Goal: Information Seeking & Learning: Compare options

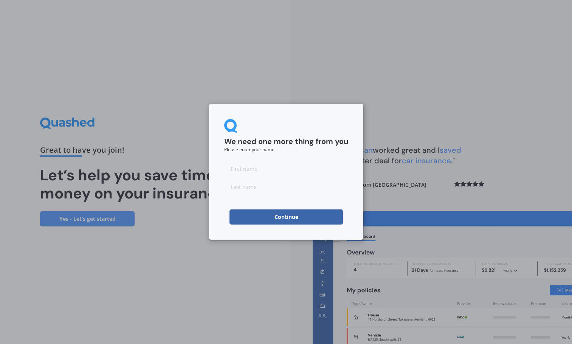
click at [276, 163] on input at bounding box center [286, 168] width 124 height 15
type input "[PERSON_NAME]"
click button "Continue" at bounding box center [286, 217] width 113 height 15
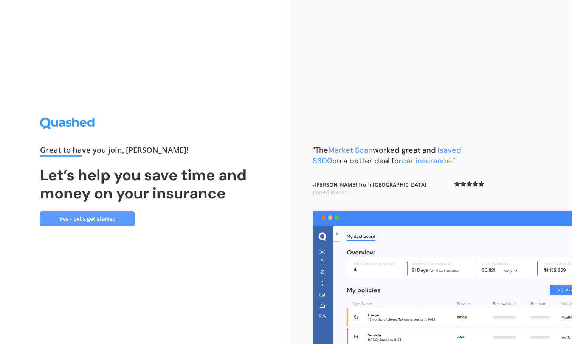
click at [121, 214] on link "Yes - Let’s get started" at bounding box center [87, 218] width 95 height 15
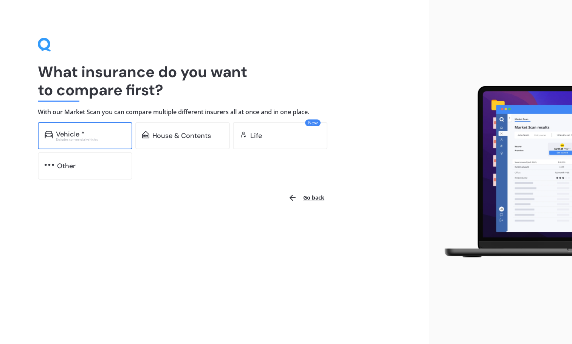
click at [76, 138] on div "Excludes commercial vehicles" at bounding box center [91, 139] width 70 height 3
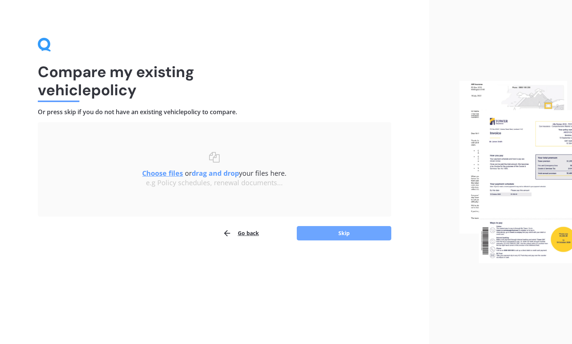
click at [326, 234] on button "Skip" at bounding box center [344, 233] width 95 height 14
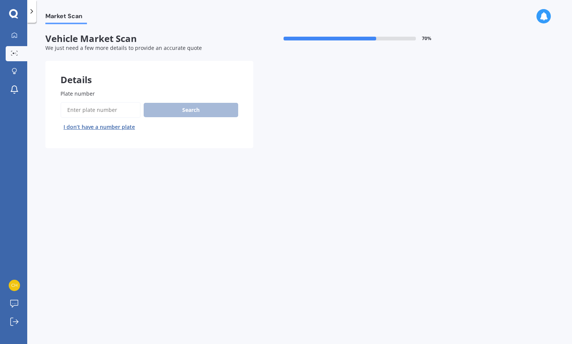
click at [112, 111] on input "Plate number" at bounding box center [101, 110] width 80 height 16
type input "hqq258"
click at [0, 0] on button "Next" at bounding box center [0, 0] width 0 height 0
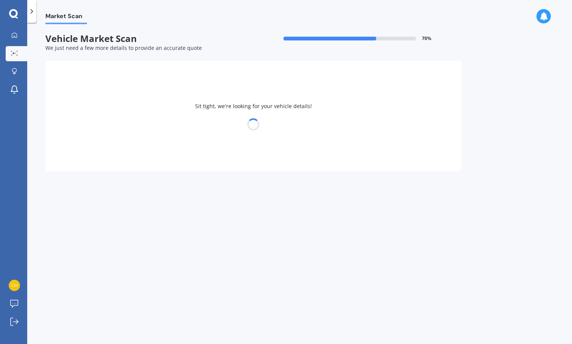
select select "VOLVO"
select select "V40"
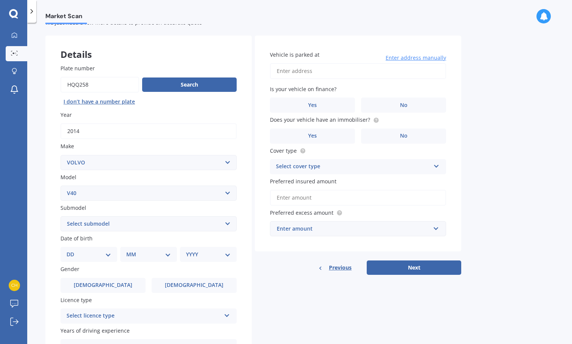
scroll to position [76, 0]
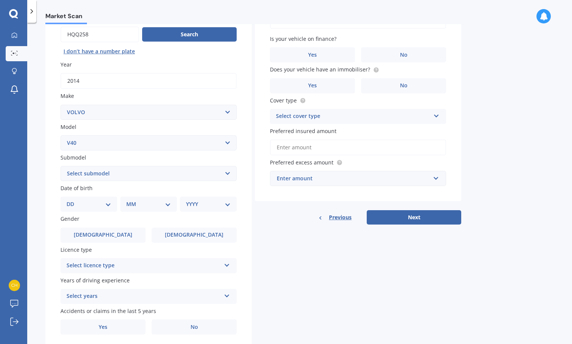
click at [148, 178] on select "Select submodel diesel turbo petrol non turbo petrol turbo" at bounding box center [149, 173] width 176 height 15
select select "PETROL TURBO"
click at [61, 166] on select "Select submodel diesel turbo petrol non turbo petrol turbo" at bounding box center [149, 173] width 176 height 15
click at [79, 203] on select "DD 01 02 03 04 05 06 07 08 09 10 11 12 13 14 15 16 17 18 19 20 21 22 23 24 25 2…" at bounding box center [89, 204] width 45 height 8
select select "16"
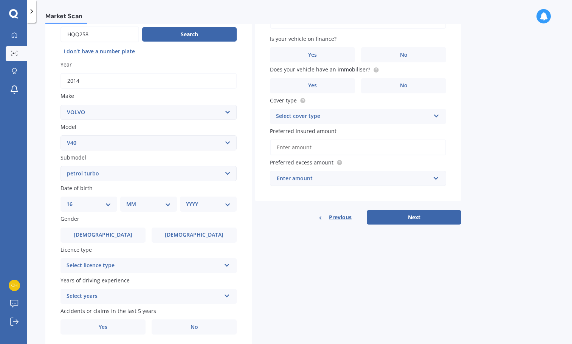
click at [73, 200] on select "DD 01 02 03 04 05 06 07 08 09 10 11 12 13 14 15 16 17 18 19 20 21 22 23 24 25 2…" at bounding box center [89, 204] width 45 height 8
click at [161, 210] on div "MM 01 02 03 04 05 06 07 08 09 10 11 12" at bounding box center [150, 204] width 54 height 15
click at [160, 201] on select "MM 01 02 03 04 05 06 07 08 09 10 11 12" at bounding box center [150, 204] width 42 height 8
select select "01"
click at [129, 200] on select "MM 01 02 03 04 05 06 07 08 09 10 11 12" at bounding box center [150, 204] width 42 height 8
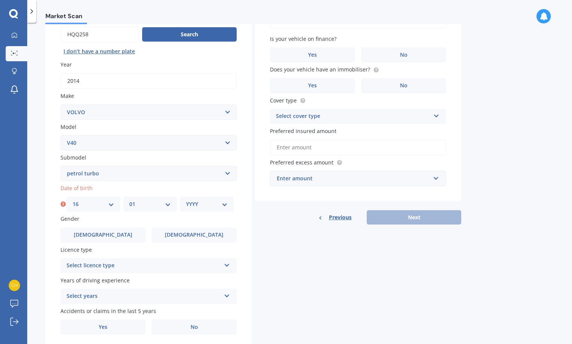
click at [218, 206] on select "YYYY 2025 2024 2023 2022 2021 2020 2019 2018 2017 2016 2015 2014 2013 2012 2011…" at bounding box center [207, 204] width 42 height 8
select select "2007"
click at [186, 200] on select "YYYY 2025 2024 2023 2022 2021 2020 2019 2018 2017 2016 2015 2014 2013 2012 2011…" at bounding box center [207, 204] width 42 height 8
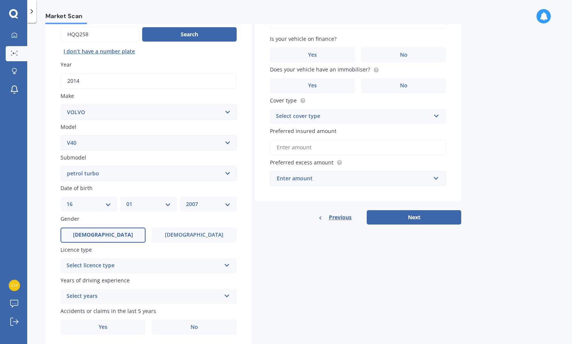
click at [127, 234] on label "[DEMOGRAPHIC_DATA]" at bounding box center [103, 235] width 85 height 15
click at [0, 0] on input "[DEMOGRAPHIC_DATA]" at bounding box center [0, 0] width 0 height 0
click at [319, 112] on div "Select cover type" at bounding box center [353, 116] width 154 height 9
click at [322, 128] on div "Comprehensive" at bounding box center [358, 131] width 176 height 14
click at [387, 90] on label "No" at bounding box center [403, 85] width 85 height 15
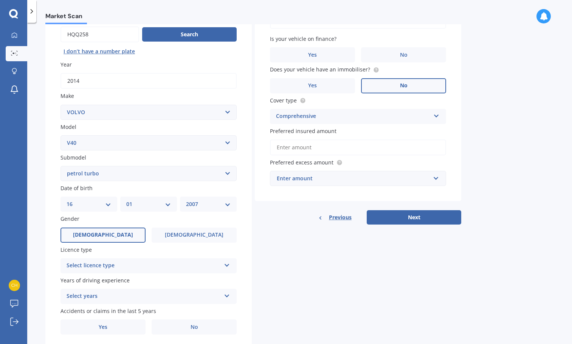
click at [0, 0] on input "No" at bounding box center [0, 0] width 0 height 0
click at [378, 48] on label "No" at bounding box center [403, 54] width 85 height 15
click at [0, 0] on input "No" at bounding box center [0, 0] width 0 height 0
click at [177, 265] on div "Select licence type" at bounding box center [144, 265] width 154 height 9
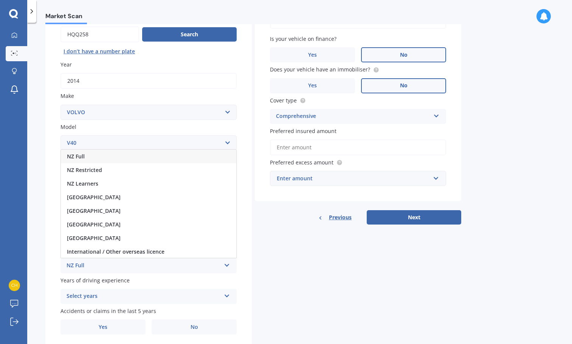
click at [179, 153] on div "NZ Full" at bounding box center [149, 157] width 176 height 14
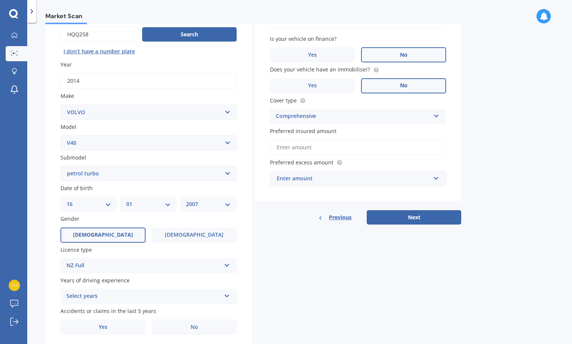
click at [146, 296] on div "Select years" at bounding box center [144, 296] width 154 height 9
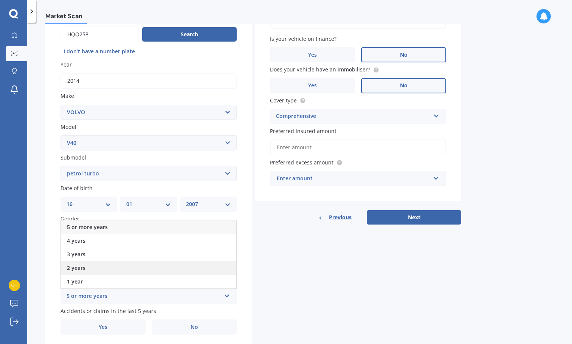
click at [146, 269] on div "2 years" at bounding box center [149, 268] width 176 height 14
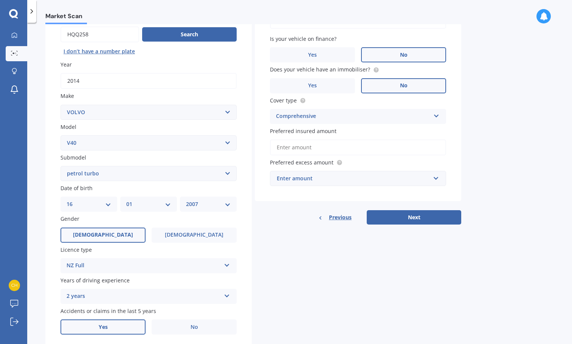
click at [135, 326] on label "Yes" at bounding box center [103, 327] width 85 height 15
click at [0, 0] on input "Yes" at bounding box center [0, 0] width 0 height 0
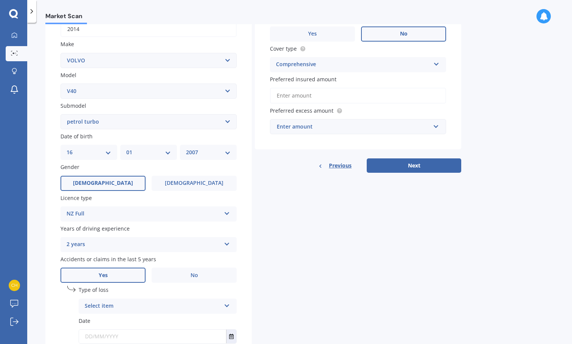
scroll to position [183, 0]
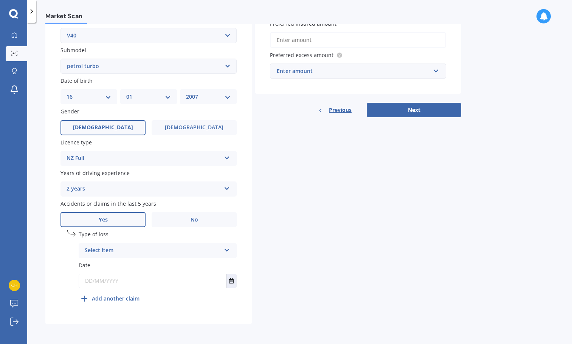
click at [143, 253] on div "Select item" at bounding box center [153, 250] width 136 height 9
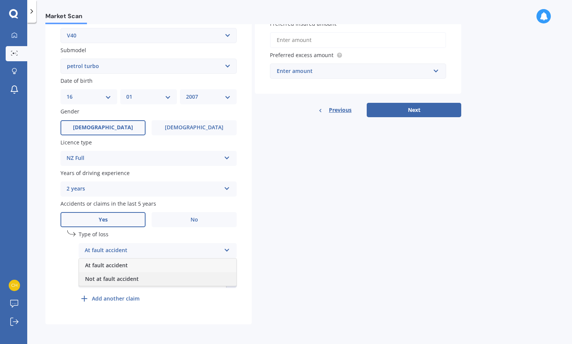
click at [133, 281] on span "Not at fault accident" at bounding box center [112, 278] width 54 height 7
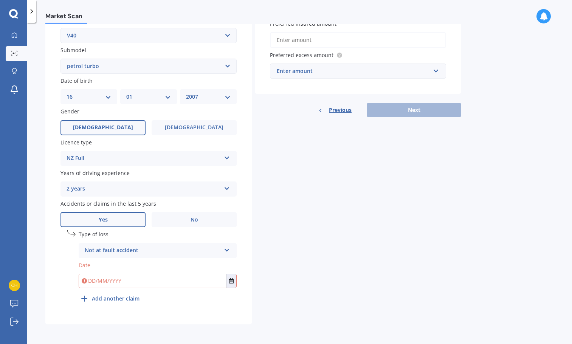
click at [133, 277] on input "text" at bounding box center [152, 281] width 147 height 14
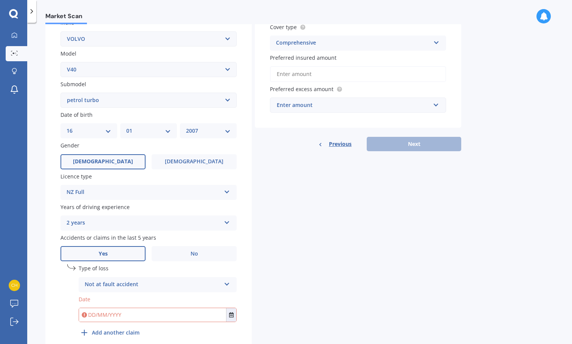
scroll to position [70, 0]
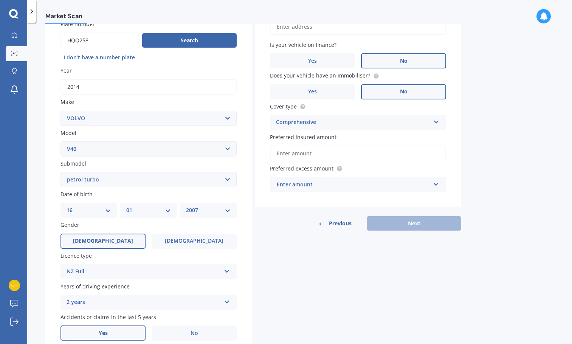
click at [309, 155] on input "Preferred insured amount" at bounding box center [358, 154] width 176 height 16
click at [303, 178] on input "text" at bounding box center [355, 184] width 169 height 14
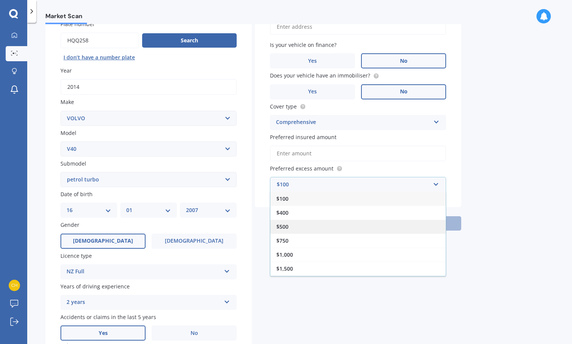
click at [301, 228] on div "$500" at bounding box center [358, 227] width 176 height 14
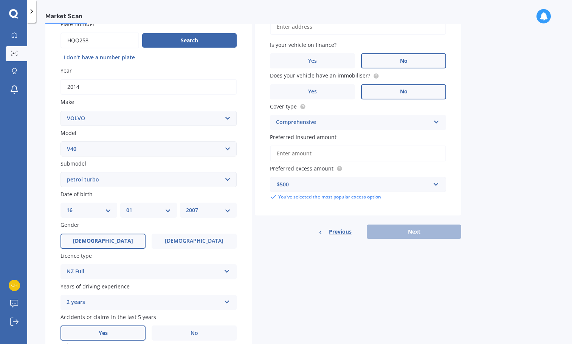
click at [303, 184] on div "$500" at bounding box center [354, 184] width 154 height 8
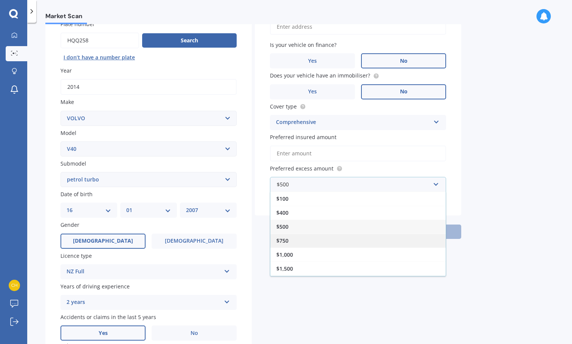
click at [301, 246] on div "$750" at bounding box center [358, 241] width 176 height 14
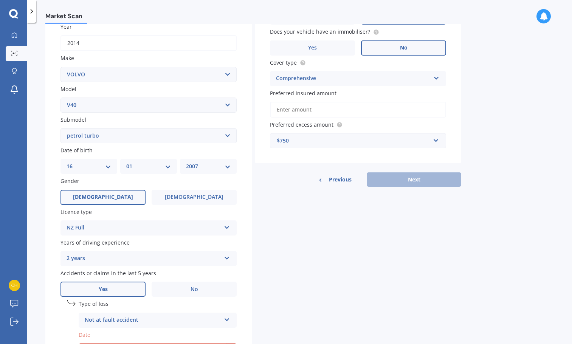
scroll to position [183, 0]
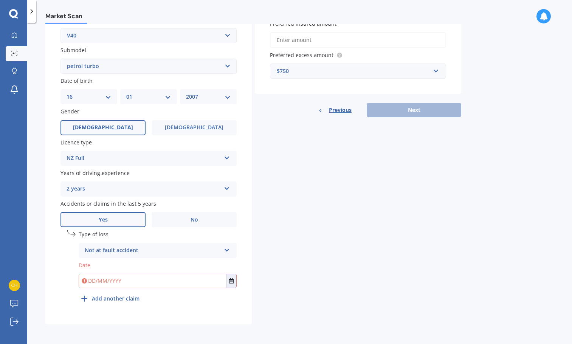
click at [88, 280] on input "text" at bounding box center [152, 281] width 147 height 14
click at [92, 281] on input "text" at bounding box center [152, 281] width 147 height 14
type input "[DATE]"
click at [269, 196] on div "Details Plate number Search I don’t have a number plate Year [DATE] Make Select…" at bounding box center [253, 101] width 416 height 447
click at [380, 109] on button "Next" at bounding box center [414, 110] width 95 height 14
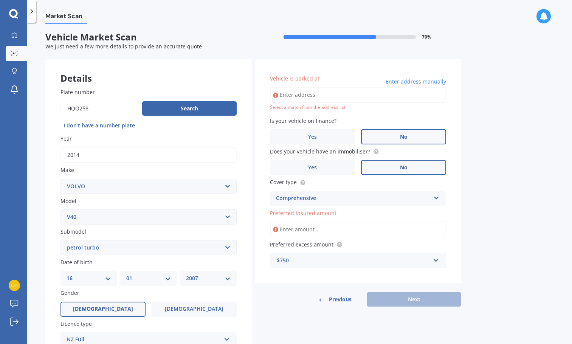
scroll to position [0, 0]
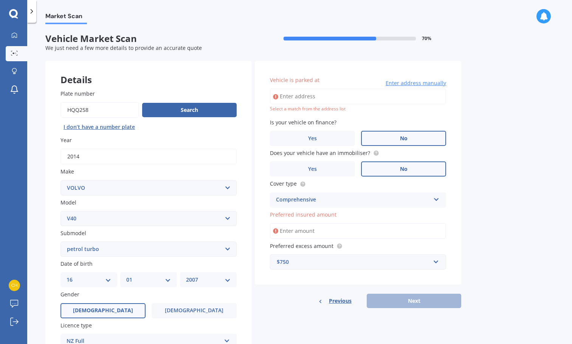
click at [312, 98] on input "Vehicle is parked at" at bounding box center [358, 97] width 176 height 16
type input "[STREET_ADDRESS] 2012"
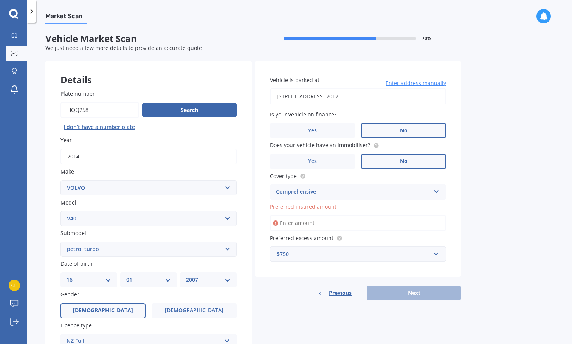
click at [310, 225] on input "Preferred insured amount" at bounding box center [358, 223] width 176 height 16
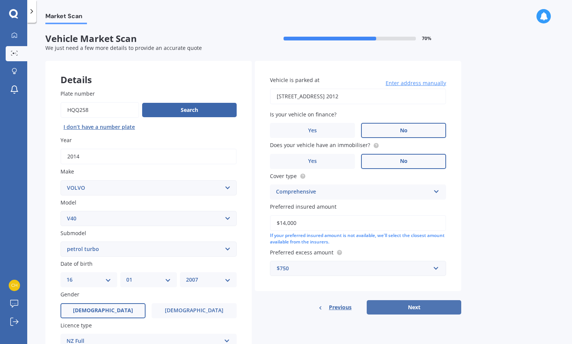
type input "$14,000"
click at [396, 303] on button "Next" at bounding box center [414, 307] width 95 height 14
select select "16"
select select "01"
select select "2007"
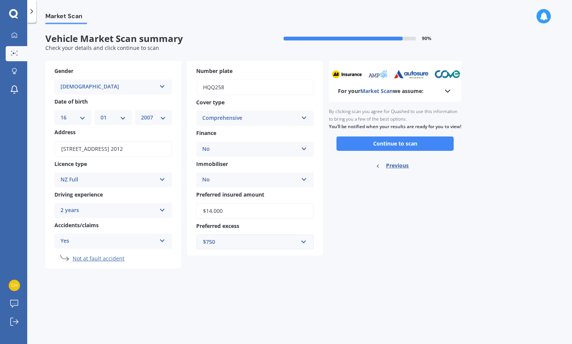
click at [448, 97] on div "For your Market Scan we assume:" at bounding box center [395, 81] width 132 height 41
click at [415, 150] on button "Continue to scan" at bounding box center [395, 144] width 117 height 14
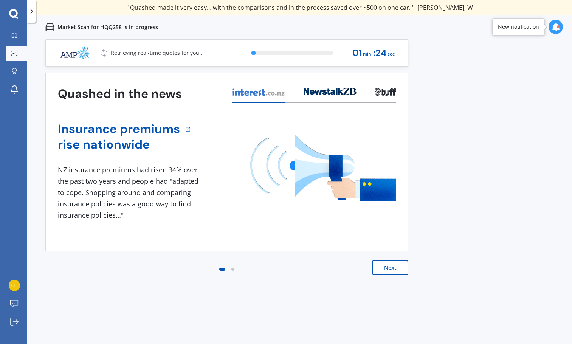
click at [395, 269] on button "Next" at bounding box center [390, 267] width 36 height 15
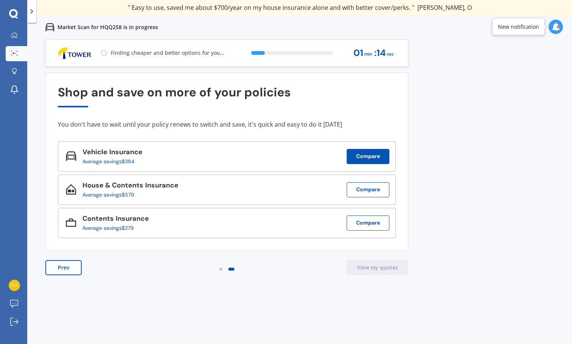
click at [370, 155] on button "Compare" at bounding box center [368, 156] width 43 height 15
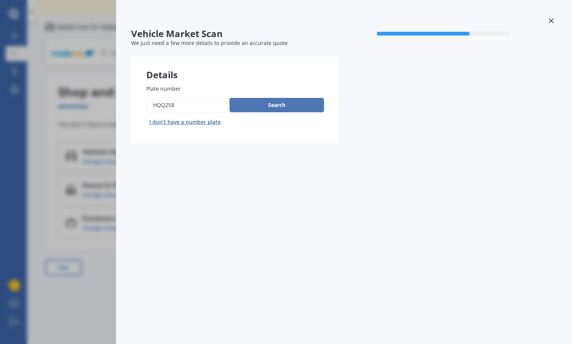
click at [249, 104] on button "Search" at bounding box center [277, 105] width 95 height 14
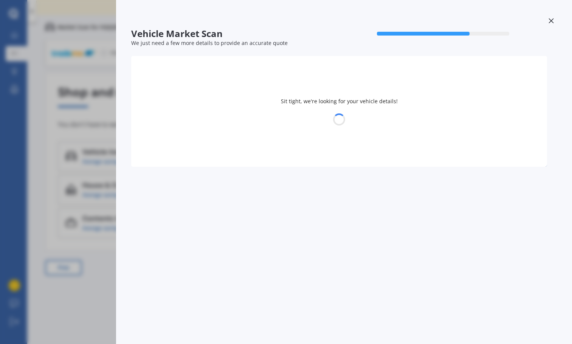
select select "VOLVO"
select select "V40"
select select "16"
select select "01"
select select "2007"
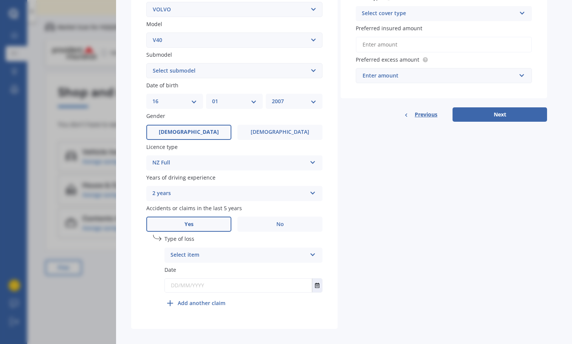
scroll to position [180, 0]
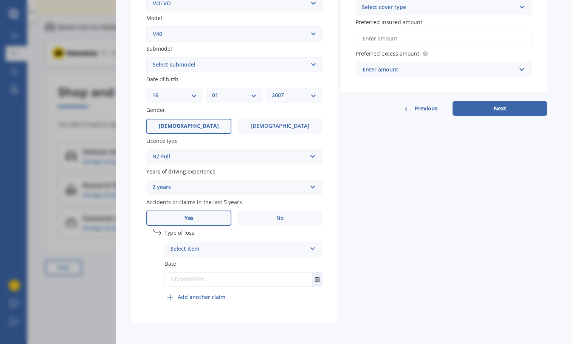
click at [250, 250] on div "Select item" at bounding box center [239, 249] width 136 height 9
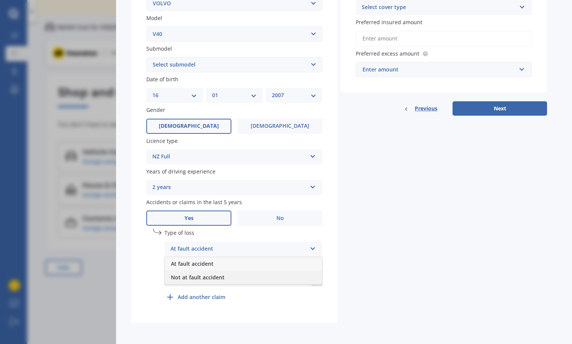
click at [232, 278] on div "Not at fault accident" at bounding box center [243, 278] width 157 height 14
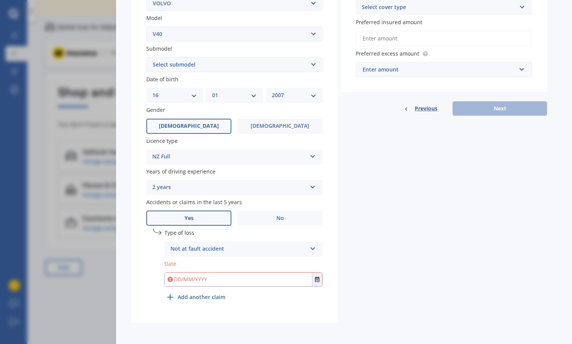
click at [229, 282] on input "text" at bounding box center [238, 280] width 147 height 14
type input "[DATE]"
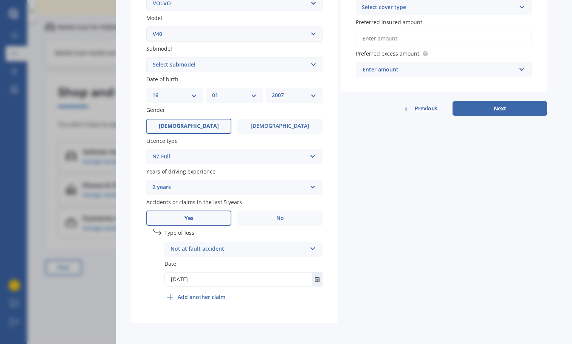
click at [390, 40] on input "Preferred insured amount" at bounding box center [444, 39] width 176 height 16
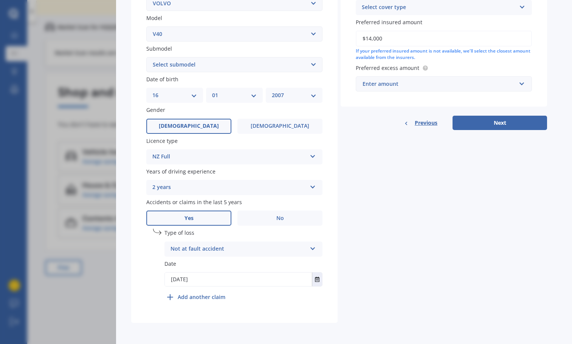
type input "$14,000"
click at [385, 89] on input "text" at bounding box center [441, 84] width 169 height 14
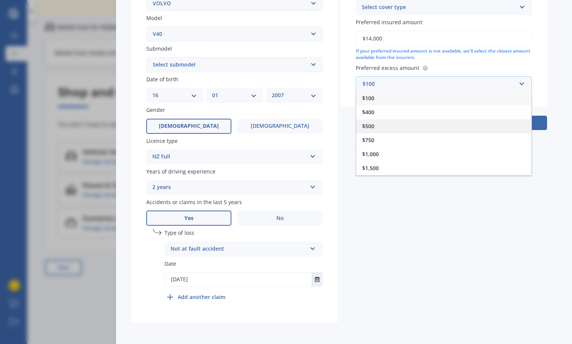
click at [394, 133] on div "$500" at bounding box center [444, 126] width 176 height 14
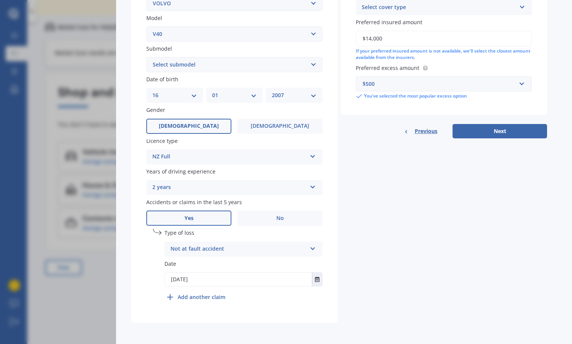
click at [397, 86] on div "$500" at bounding box center [440, 84] width 154 height 8
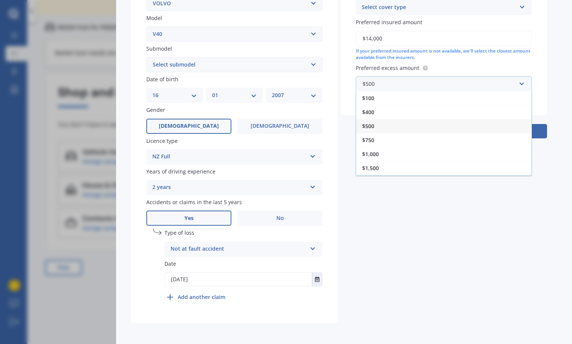
click at [384, 132] on div "$500" at bounding box center [444, 126] width 176 height 14
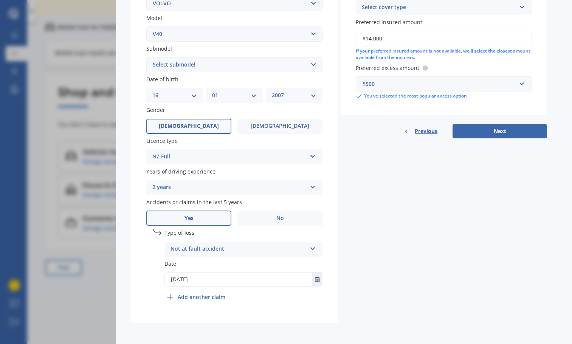
click at [395, 87] on div "$500" at bounding box center [440, 84] width 154 height 8
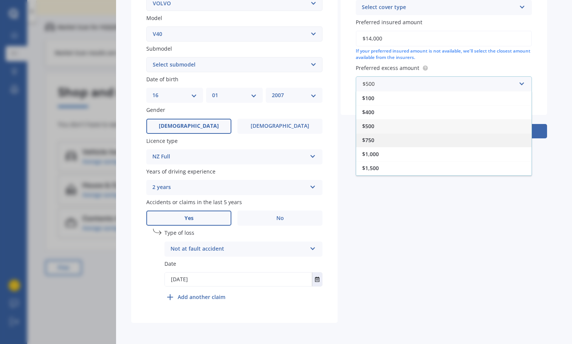
click at [381, 138] on div "$750" at bounding box center [444, 140] width 176 height 14
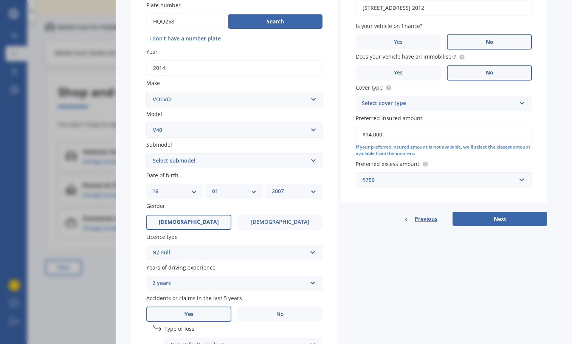
scroll to position [66, 0]
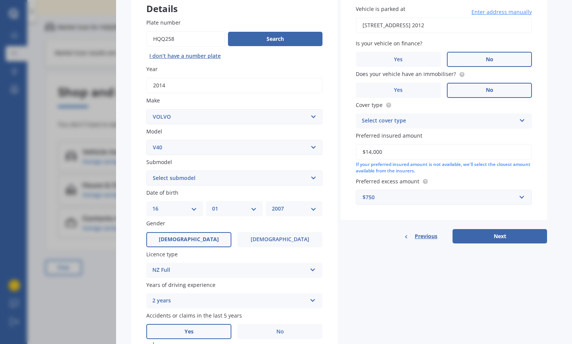
click at [413, 124] on div "Select cover type" at bounding box center [439, 121] width 154 height 9
click at [409, 137] on div "Comprehensive" at bounding box center [444, 136] width 176 height 14
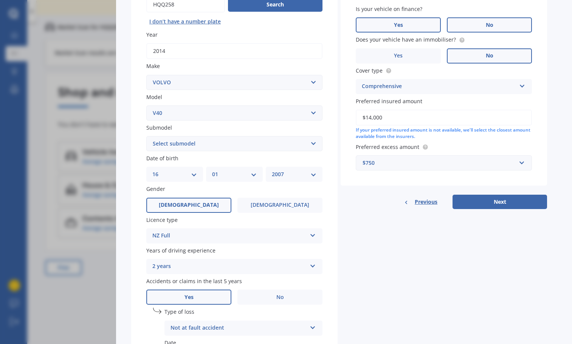
scroll to position [104, 0]
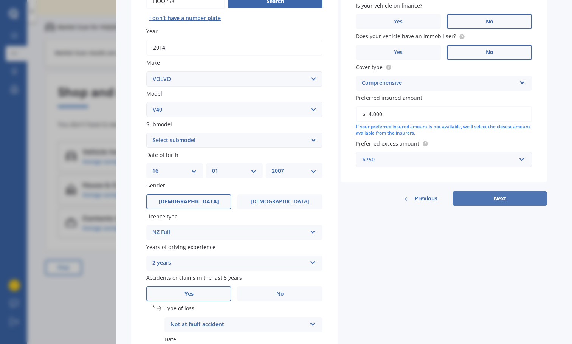
click at [489, 200] on button "Next" at bounding box center [500, 198] width 95 height 14
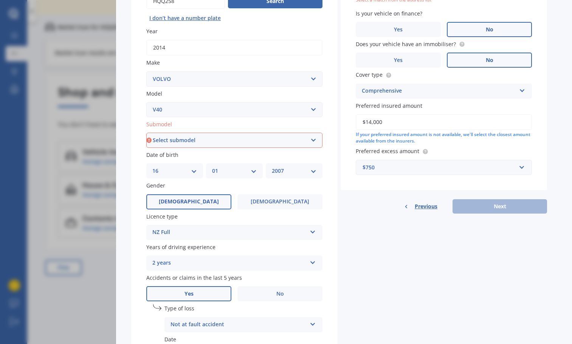
click at [255, 133] on select "Select submodel diesel turbo petrol non turbo petrol turbo" at bounding box center [234, 140] width 176 height 15
select select "PETROL TURBO"
click at [146, 133] on select "Select submodel diesel turbo petrol non turbo petrol turbo" at bounding box center [234, 140] width 176 height 15
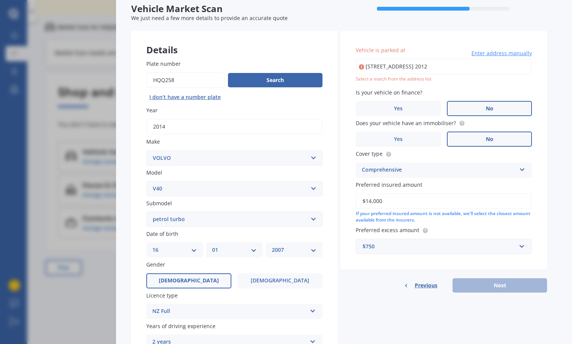
scroll to position [0, 0]
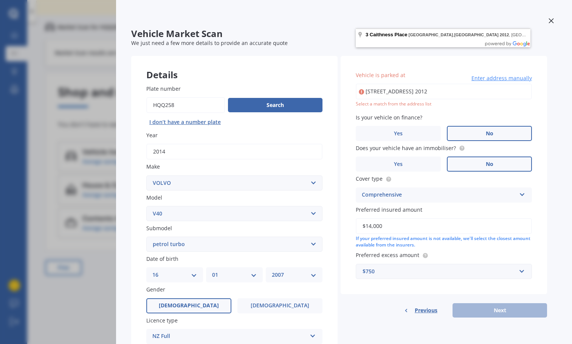
click at [390, 88] on input "[STREET_ADDRESS] 2012" at bounding box center [444, 92] width 176 height 16
click at [480, 91] on input "[STREET_ADDRESS] 2012" at bounding box center [444, 92] width 176 height 16
type input "[STREET_ADDRESS] 2012"
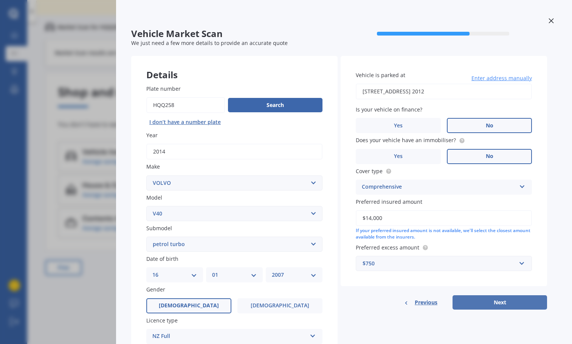
click at [491, 302] on button "Next" at bounding box center [500, 302] width 95 height 14
select select "16"
select select "01"
select select "2007"
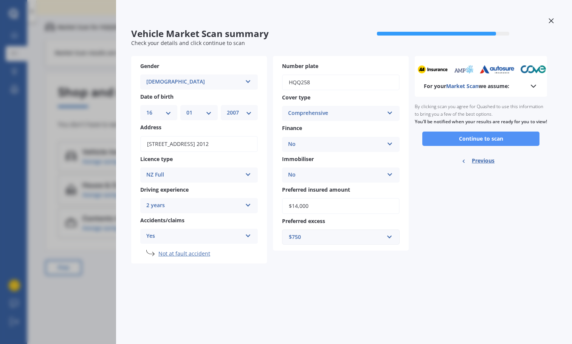
click at [479, 143] on button "Continue to scan" at bounding box center [481, 139] width 117 height 14
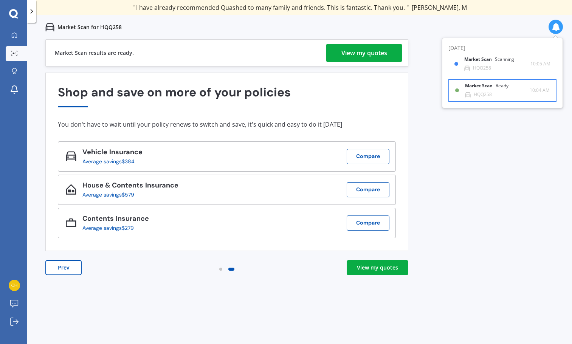
click at [477, 89] on div "Market Scan Ready" at bounding box center [491, 87] width 53 height 8
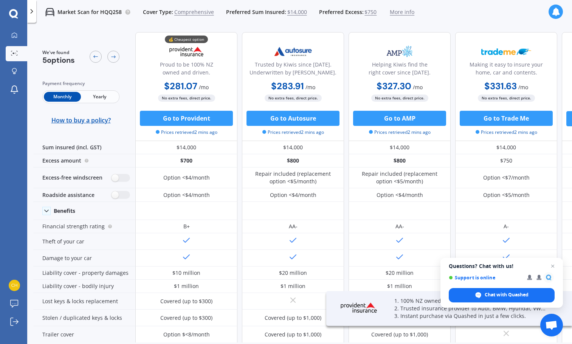
click at [103, 97] on span "Yearly" at bounding box center [99, 97] width 37 height 10
click at [554, 268] on span "Close chat" at bounding box center [553, 266] width 9 height 9
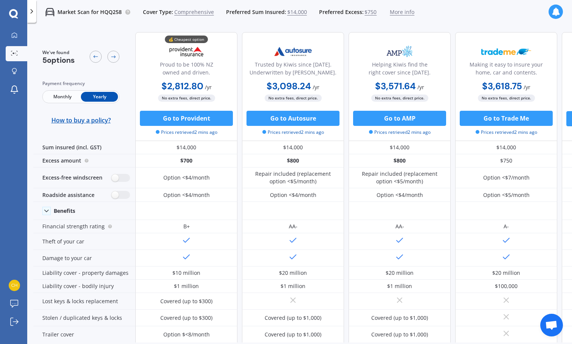
click at [369, 11] on span "$750" at bounding box center [371, 12] width 12 height 8
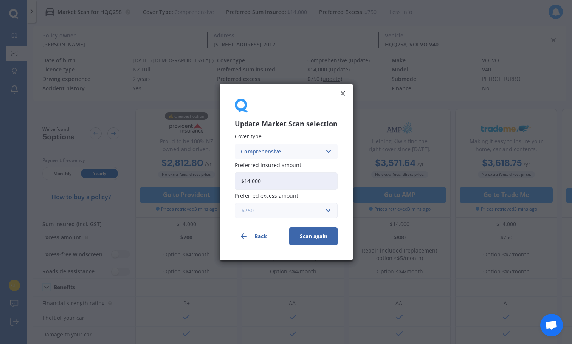
click at [269, 204] on input "text" at bounding box center [284, 211] width 96 height 14
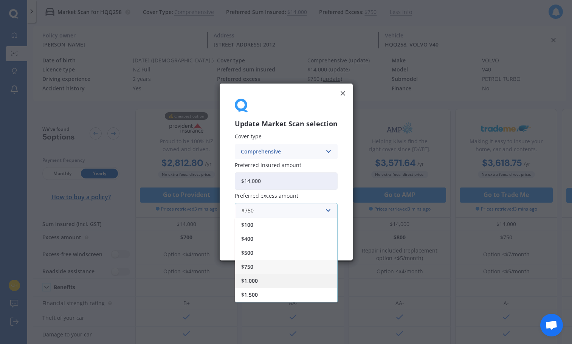
click at [277, 283] on div "$1,000" at bounding box center [286, 281] width 102 height 14
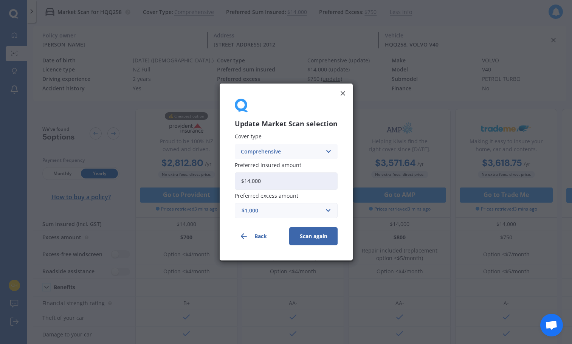
click at [308, 241] on button "Scan again" at bounding box center [313, 236] width 48 height 18
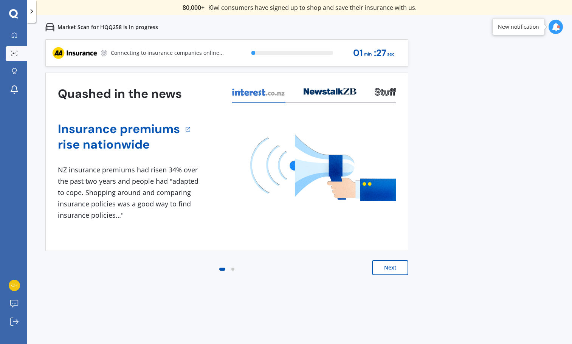
click at [556, 29] on icon at bounding box center [556, 27] width 8 height 8
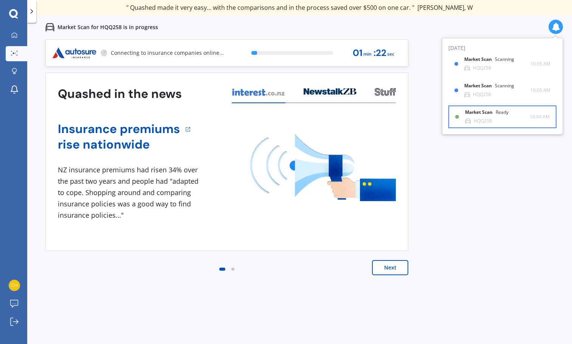
click at [523, 112] on div "Market Scan Ready HQQ258" at bounding box center [497, 117] width 65 height 14
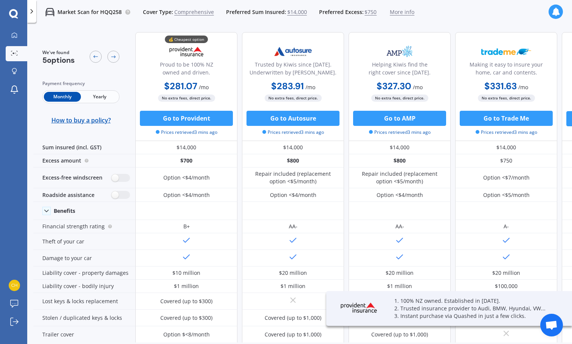
click at [557, 11] on icon at bounding box center [556, 12] width 8 height 8
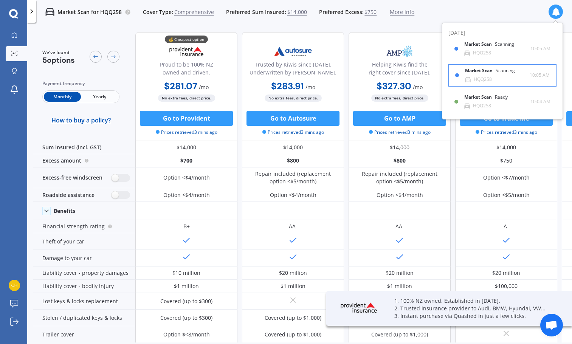
click at [499, 71] on div "Scanning" at bounding box center [505, 70] width 19 height 5
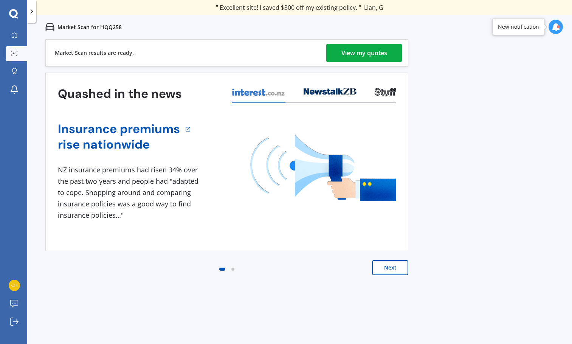
click at [552, 22] on div at bounding box center [556, 27] width 14 height 14
click at [503, 70] on div "Market Scan Ready HQQ258" at bounding box center [497, 64] width 65 height 14
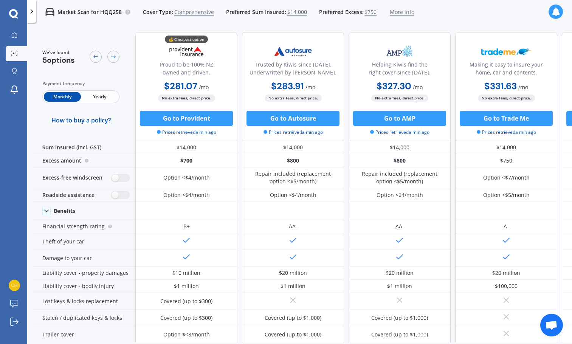
click at [563, 5] on div at bounding box center [556, 12] width 14 height 24
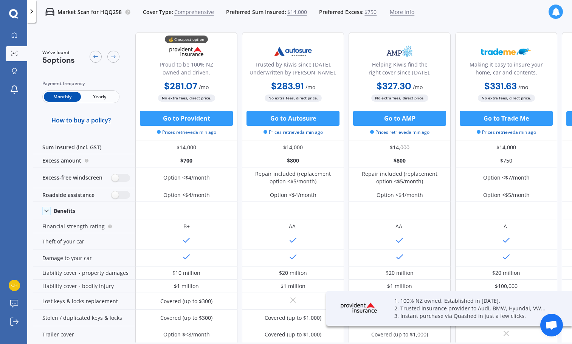
click at [562, 7] on div at bounding box center [556, 12] width 14 height 24
click at [554, 9] on icon at bounding box center [556, 12] width 8 height 8
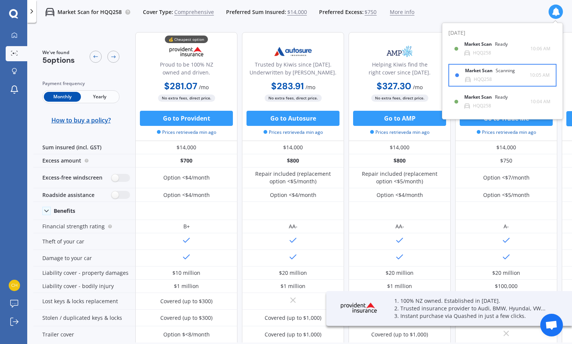
click at [500, 81] on div "Market Scan Scanning HQQ258" at bounding box center [497, 75] width 65 height 14
